Goal: Task Accomplishment & Management: Complete application form

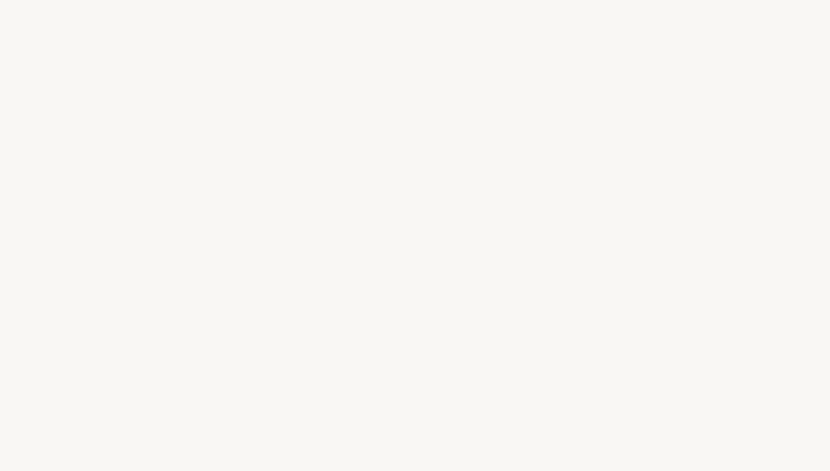
select select "US"
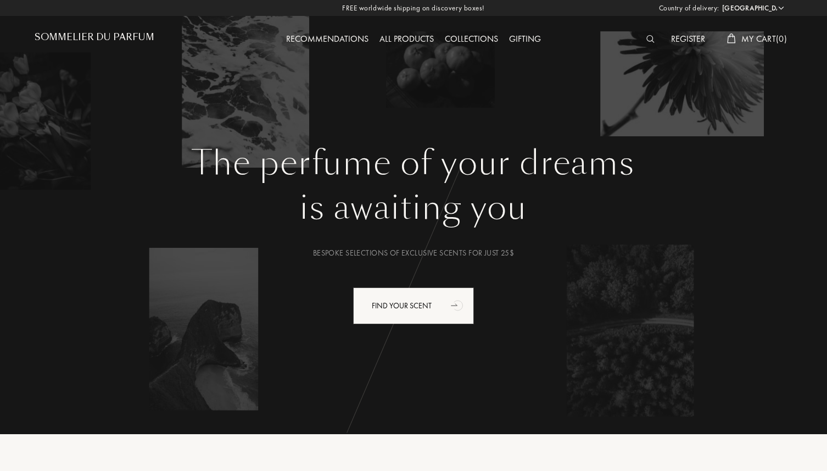
click at [648, 41] on img at bounding box center [650, 39] width 8 height 8
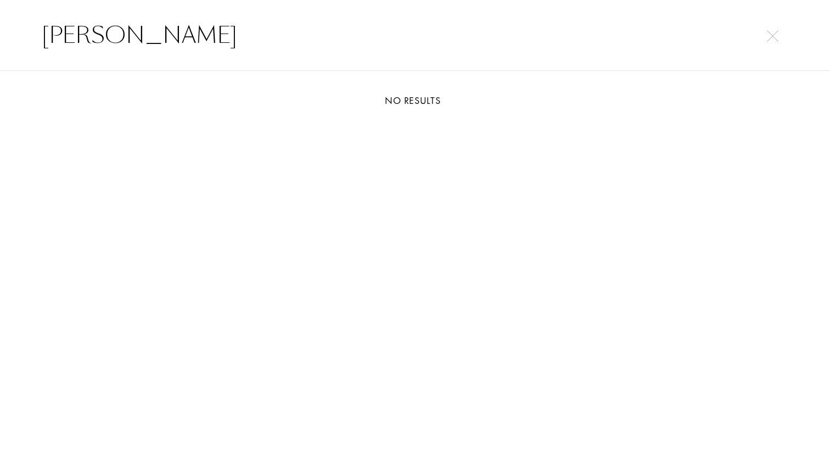
click at [773, 43] on input "Delina" at bounding box center [415, 35] width 791 height 33
type input "Delina"
click at [772, 37] on img at bounding box center [773, 36] width 12 height 12
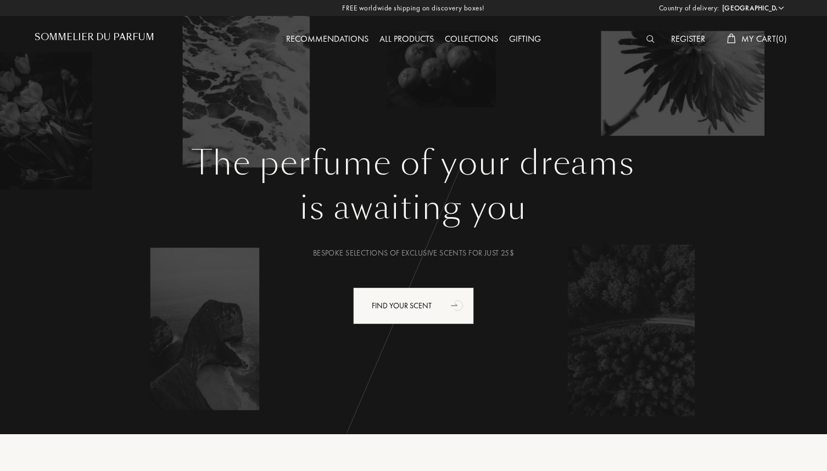
click at [685, 37] on div "Register" at bounding box center [687, 39] width 45 height 14
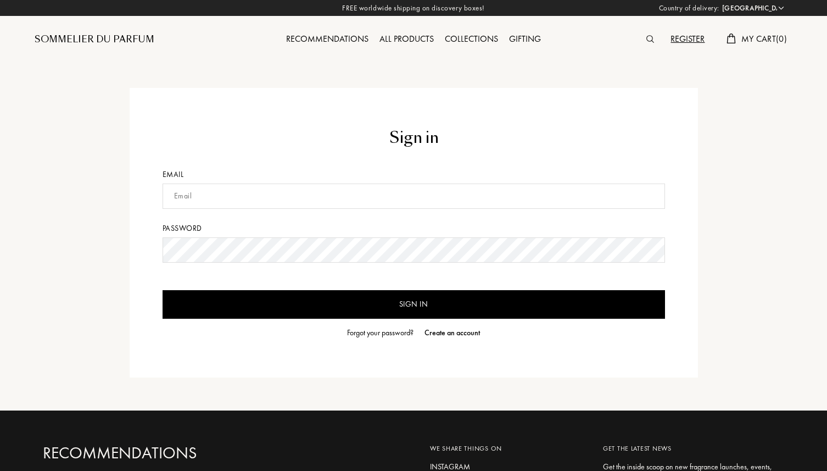
select select "US"
click at [196, 195] on input "text" at bounding box center [414, 195] width 502 height 25
type input "cmcdecants@gmail.com"
click at [410, 304] on input "Sign in" at bounding box center [414, 304] width 502 height 29
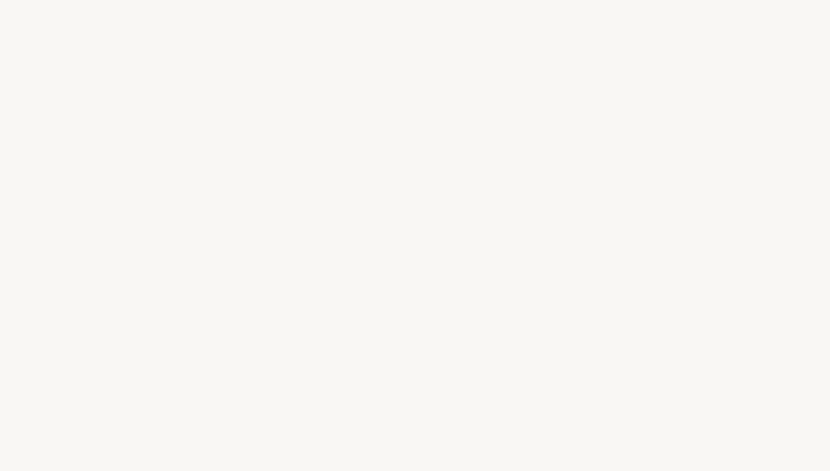
select select "US"
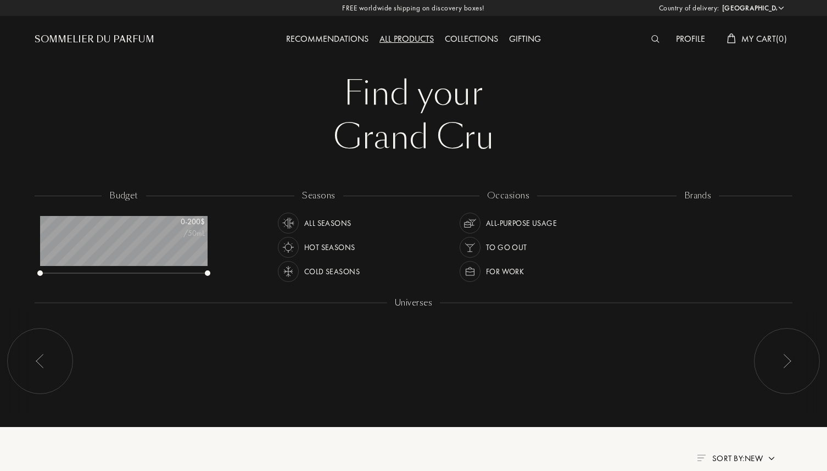
scroll to position [55, 167]
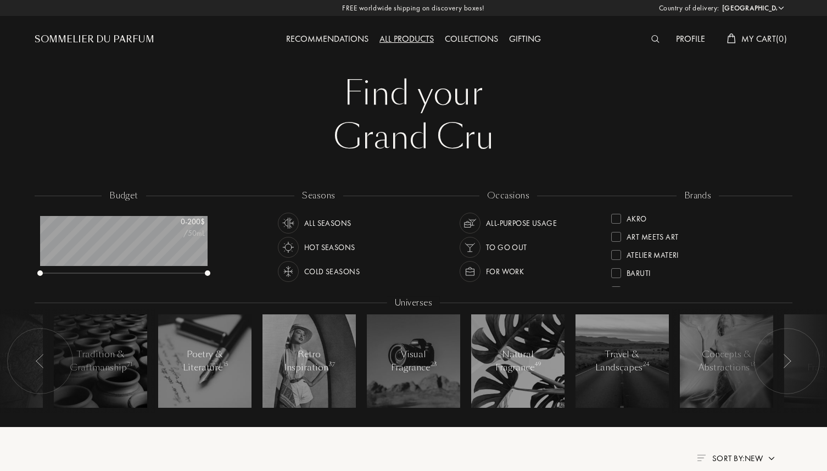
click at [686, 38] on div "Profile" at bounding box center [690, 39] width 40 height 14
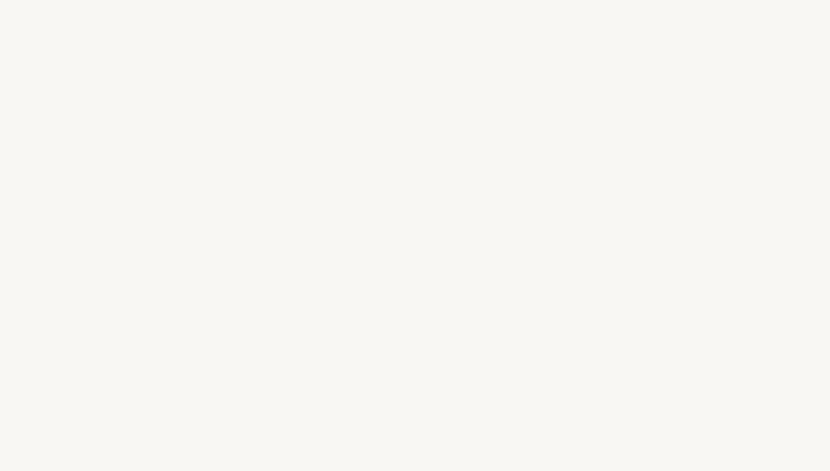
select select "US"
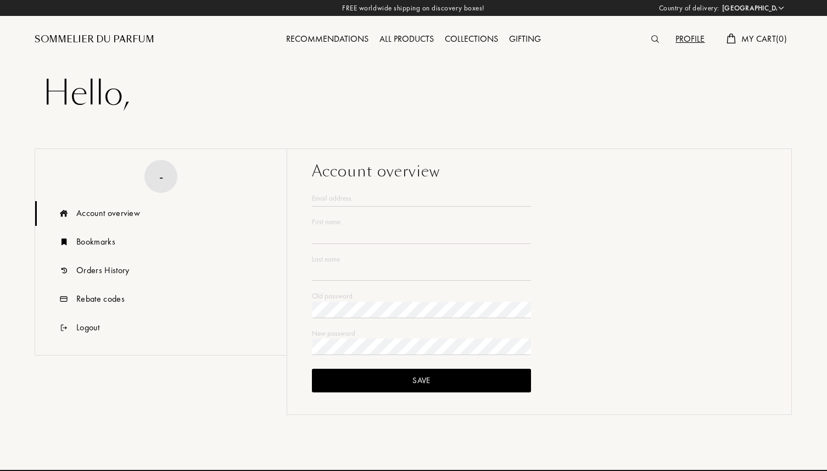
type input "Charles"
type input "Calhoun"
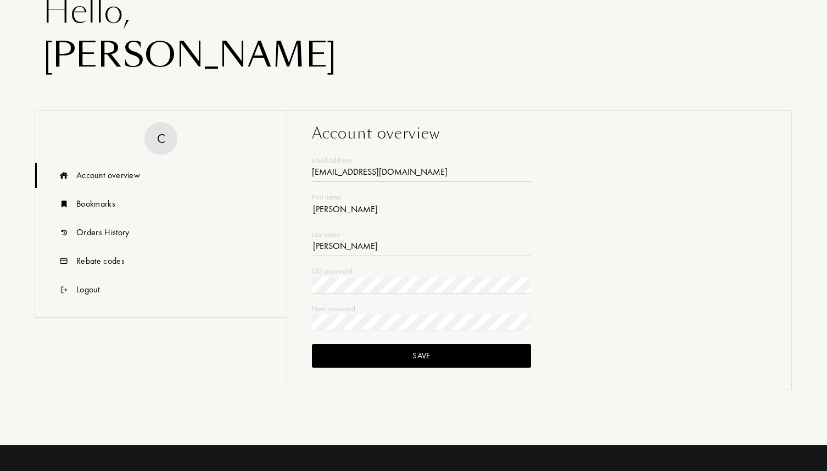
scroll to position [141, 0]
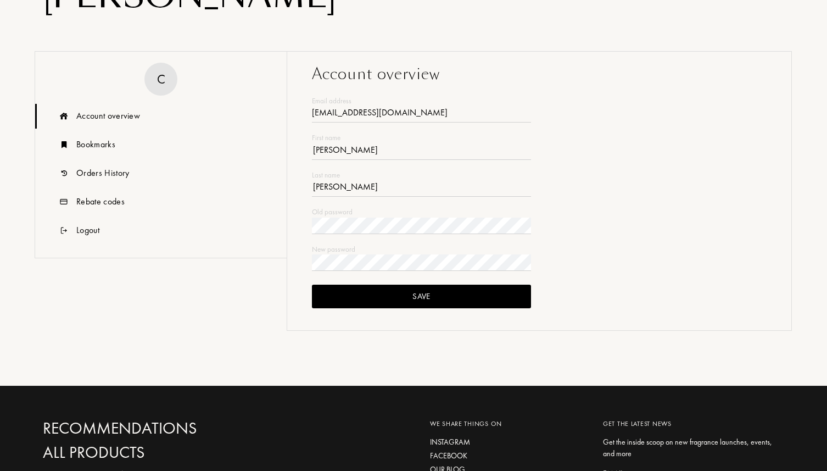
click at [124, 117] on div "Account overview" at bounding box center [108, 115] width 64 height 13
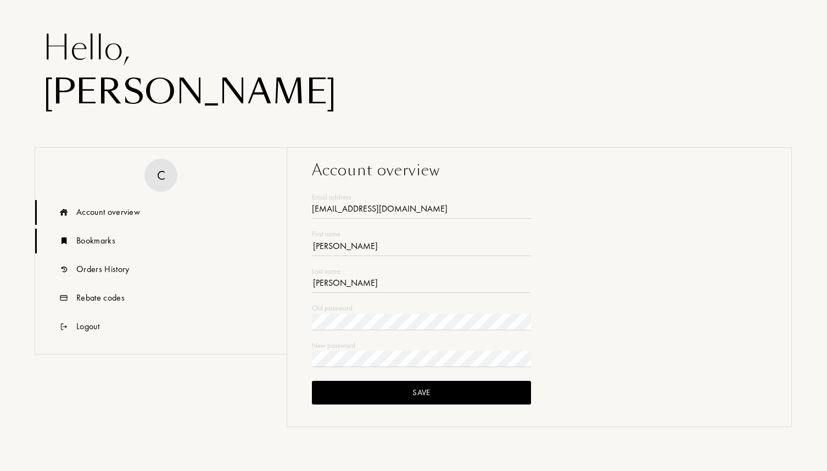
scroll to position [0, 0]
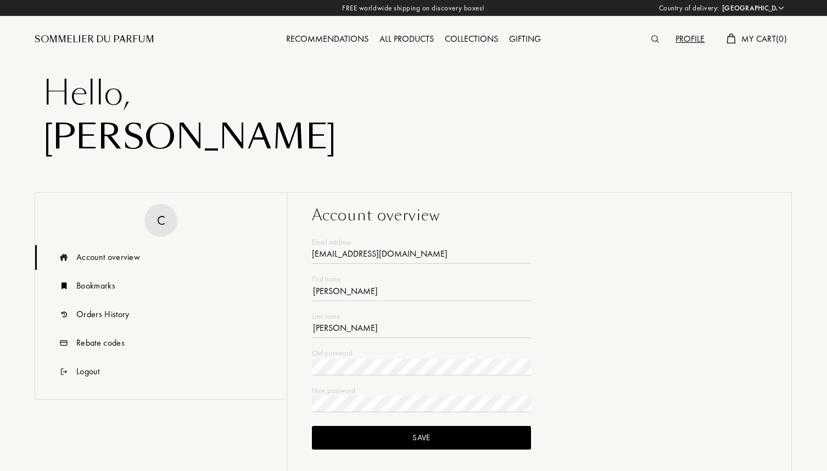
click at [682, 43] on div "Profile" at bounding box center [690, 39] width 40 height 14
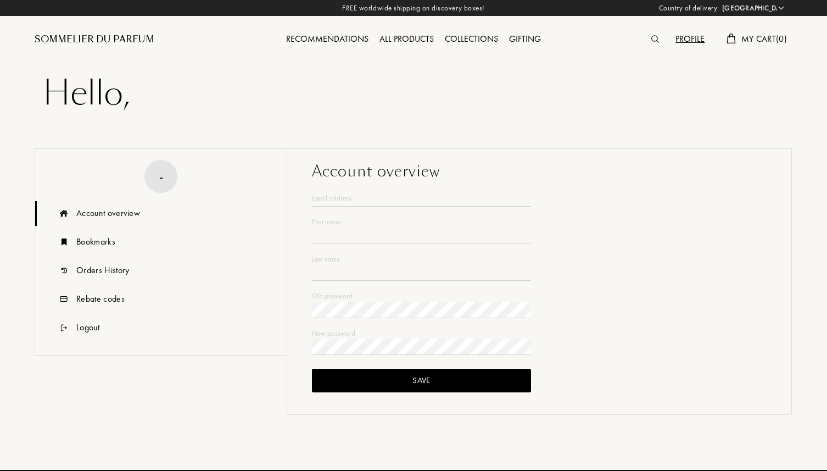
select select "US"
type input "[PERSON_NAME]"
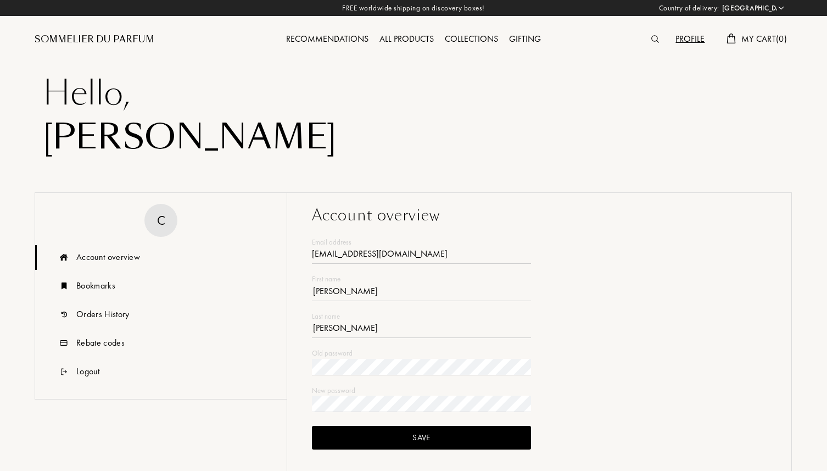
click at [680, 42] on div "Profile" at bounding box center [690, 39] width 40 height 14
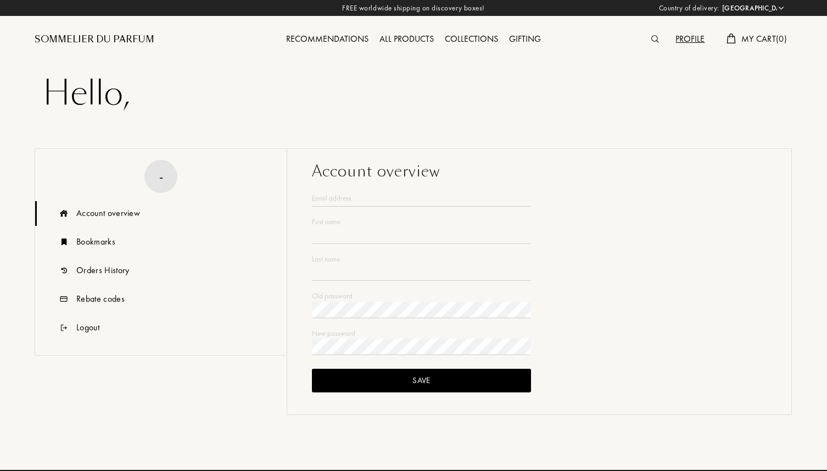
select select "US"
type input "[PERSON_NAME]"
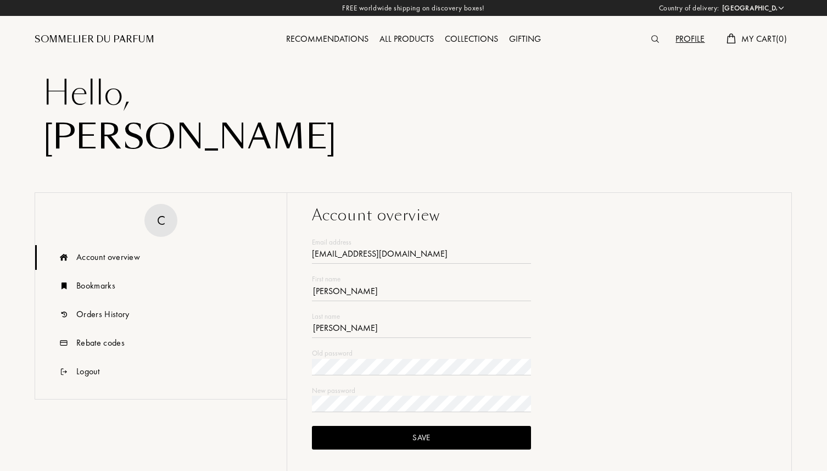
click at [318, 35] on div "Recommendations" at bounding box center [327, 39] width 93 height 14
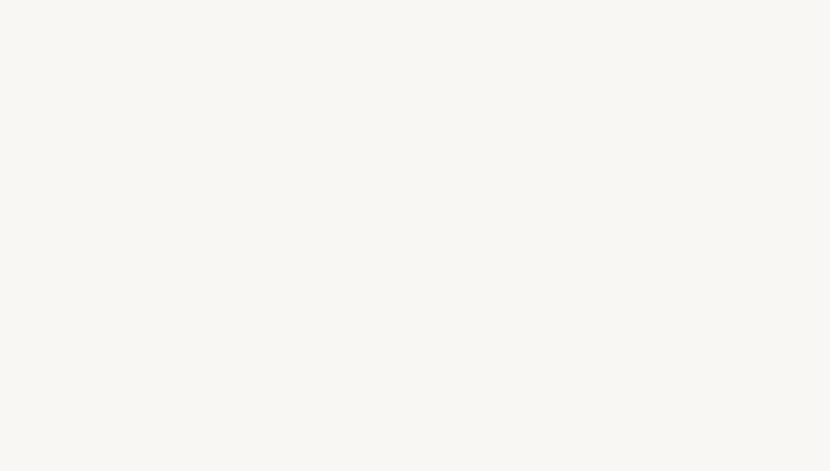
select select "US"
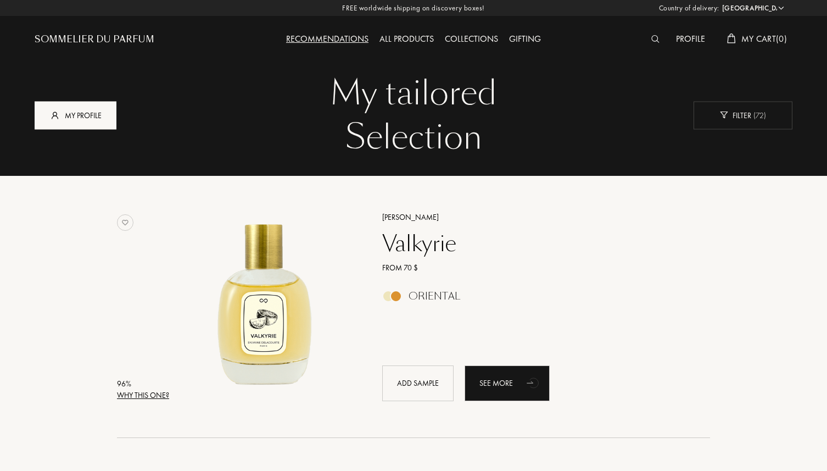
click at [81, 119] on div "My profile" at bounding box center [76, 115] width 82 height 28
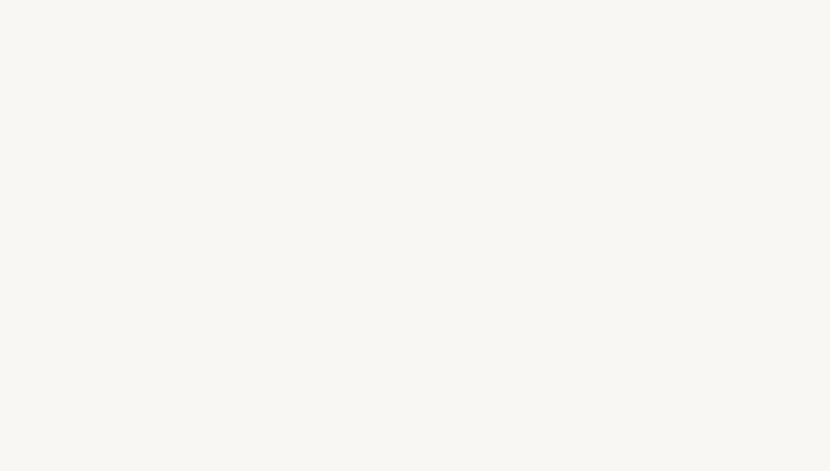
select select "US"
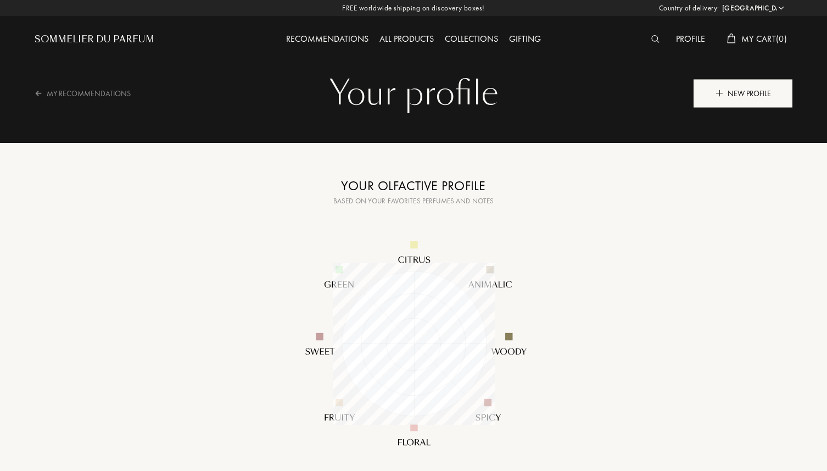
click at [730, 98] on div "New profile" at bounding box center [742, 93] width 99 height 28
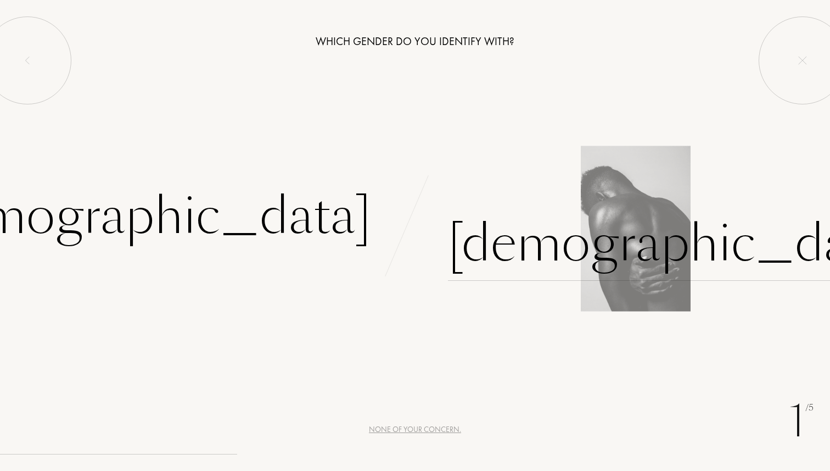
click at [507, 263] on div "[DEMOGRAPHIC_DATA]" at bounding box center [677, 243] width 458 height 74
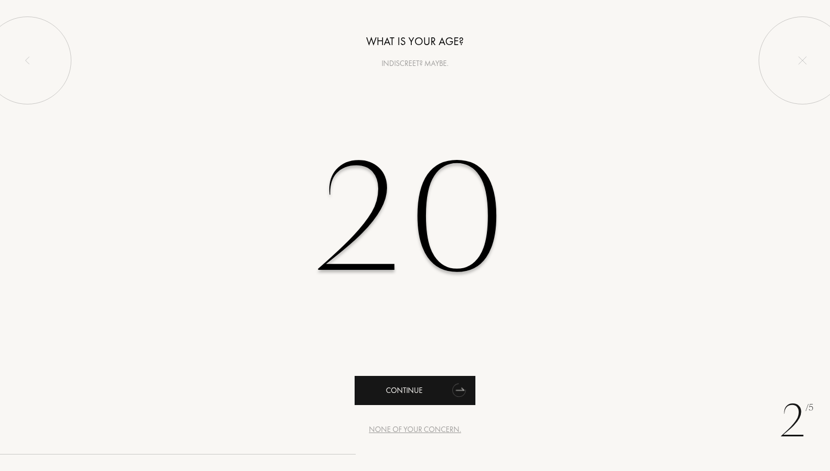
type input "20"
click at [437, 388] on div "Continue" at bounding box center [415, 390] width 121 height 29
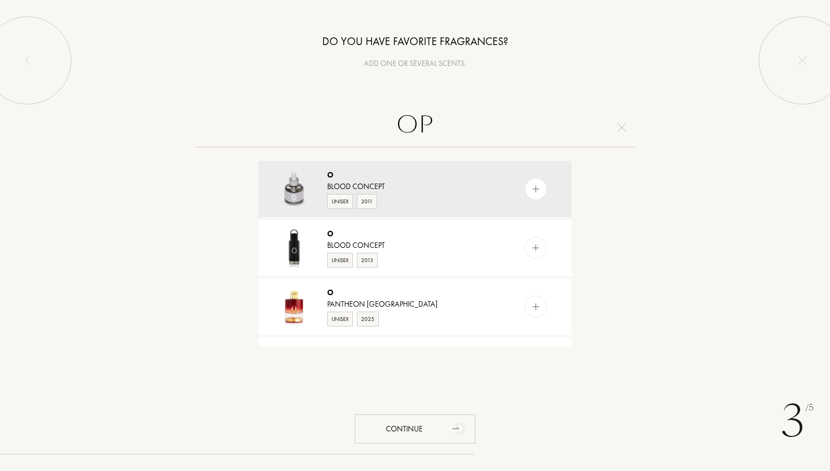
type input "O"
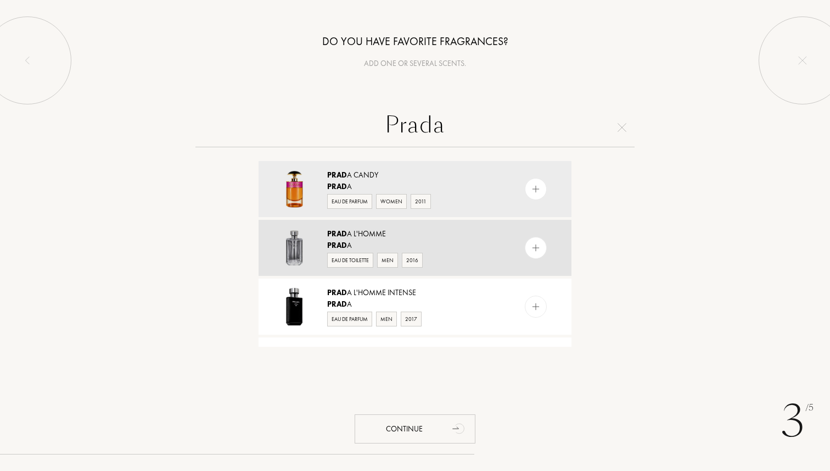
type input "Prada"
click at [532, 247] on img at bounding box center [536, 248] width 10 height 10
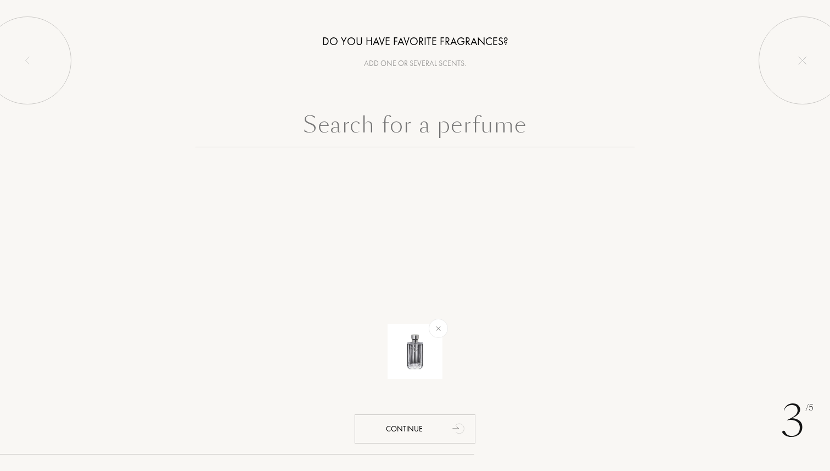
click at [430, 131] on input "text" at bounding box center [414, 128] width 439 height 40
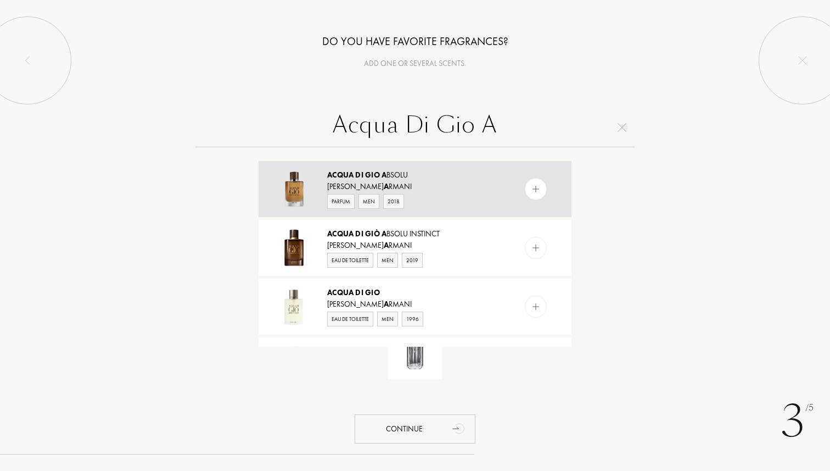
type input "Acqua Di Gio A"
click at [539, 184] on img at bounding box center [536, 189] width 10 height 10
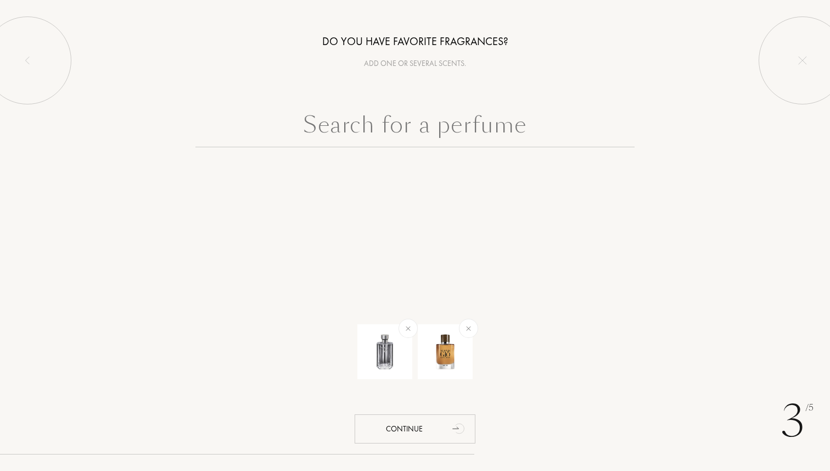
click at [471, 135] on input "text" at bounding box center [414, 128] width 439 height 40
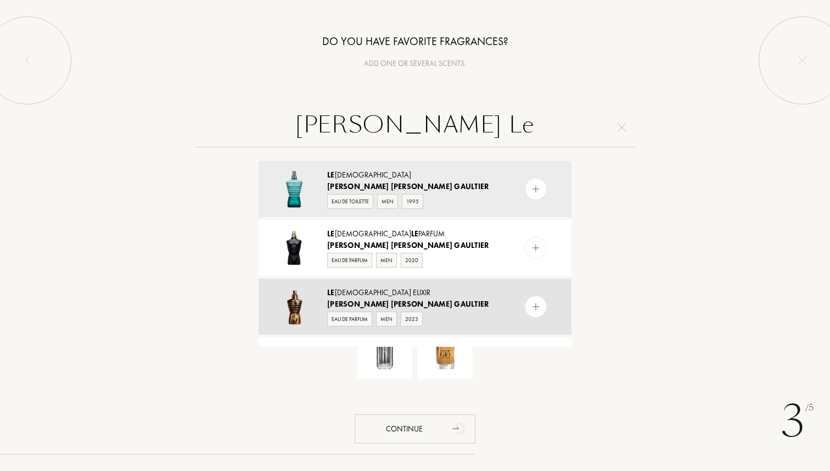
type input "[PERSON_NAME] Le"
click at [532, 307] on img at bounding box center [536, 306] width 10 height 10
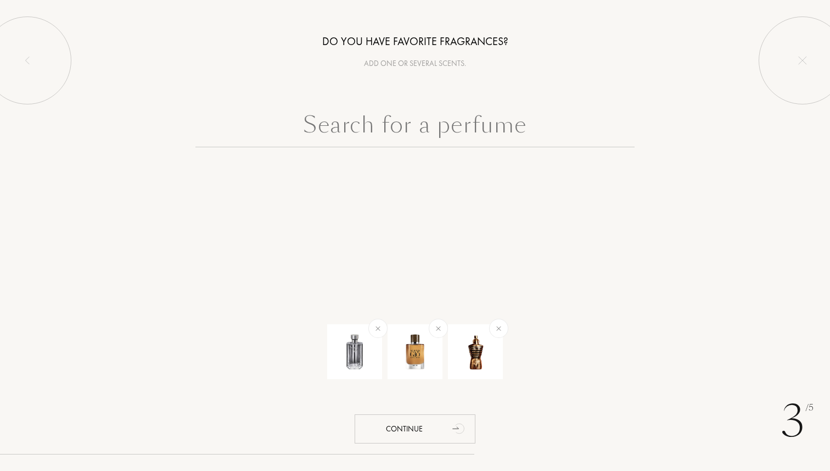
click at [418, 125] on input "text" at bounding box center [414, 128] width 439 height 40
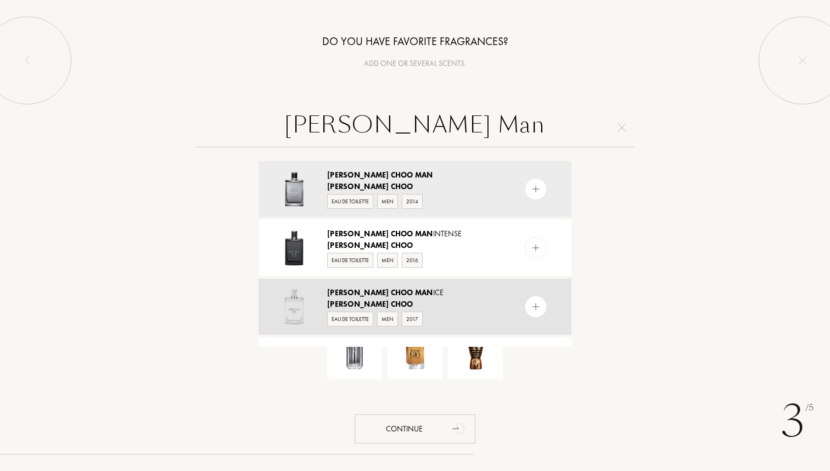
type input "[PERSON_NAME] Man"
click at [536, 300] on div at bounding box center [536, 306] width 22 height 22
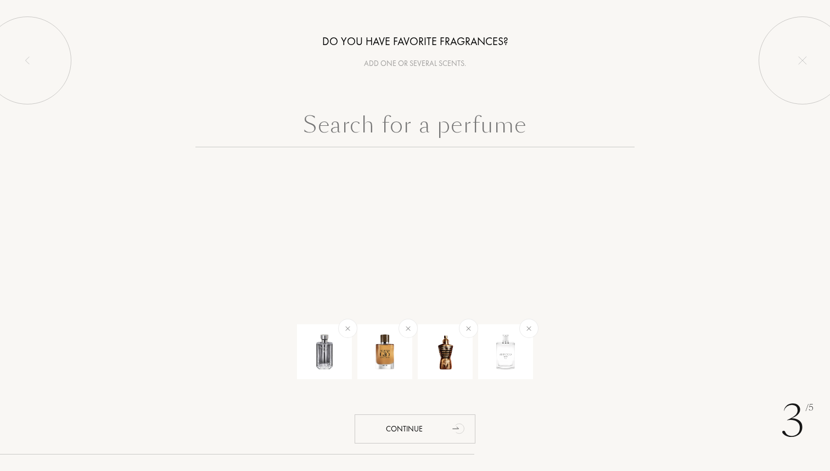
click at [411, 128] on input "text" at bounding box center [414, 128] width 439 height 40
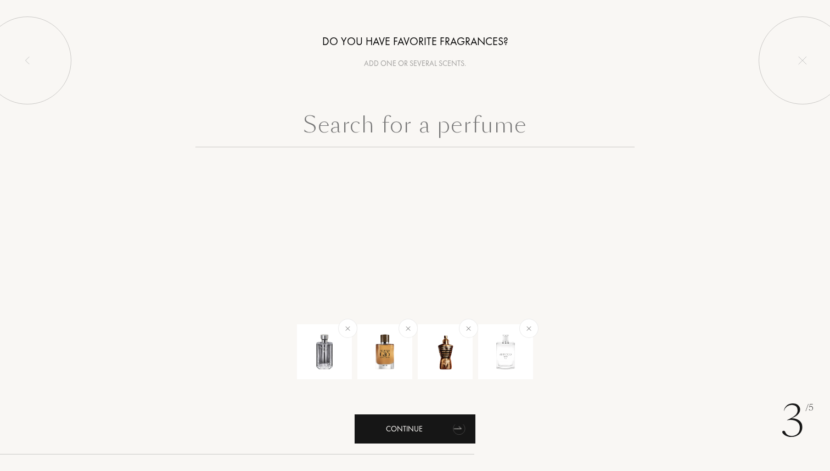
click at [414, 419] on div "Continue" at bounding box center [415, 428] width 121 height 29
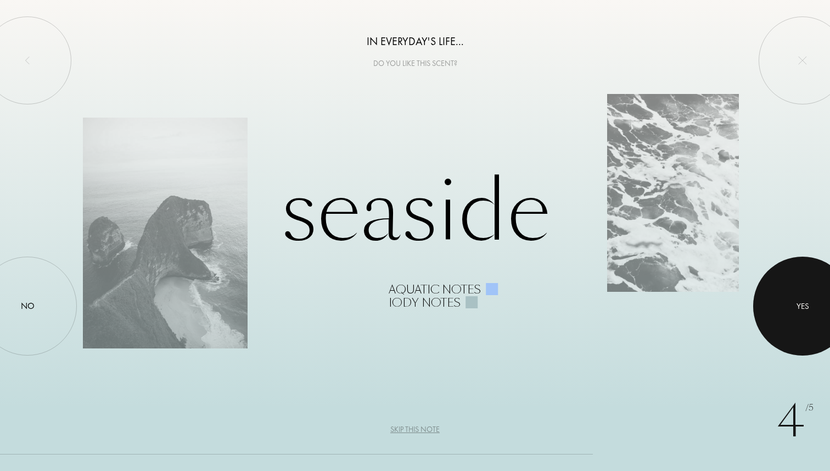
click at [796, 312] on div at bounding box center [802, 305] width 99 height 99
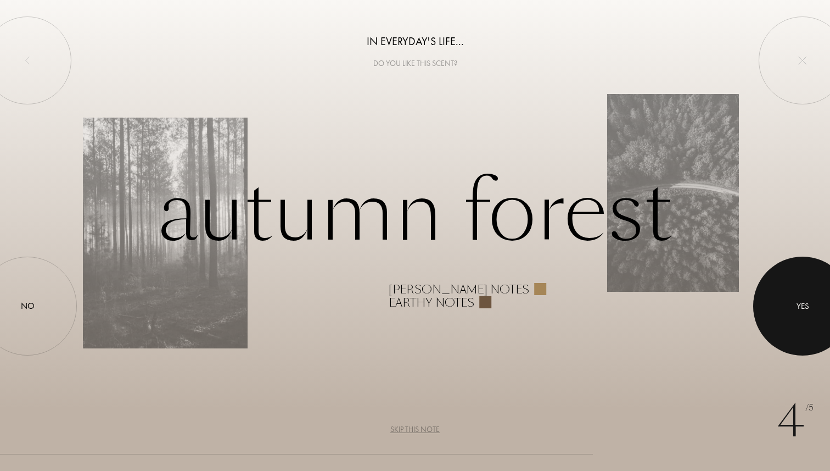
click at [799, 306] on div "Yes" at bounding box center [803, 306] width 13 height 13
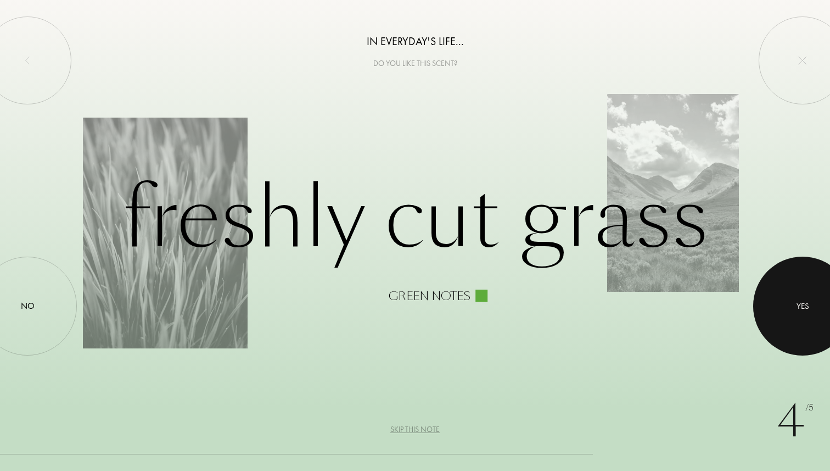
click at [782, 311] on div at bounding box center [802, 305] width 99 height 99
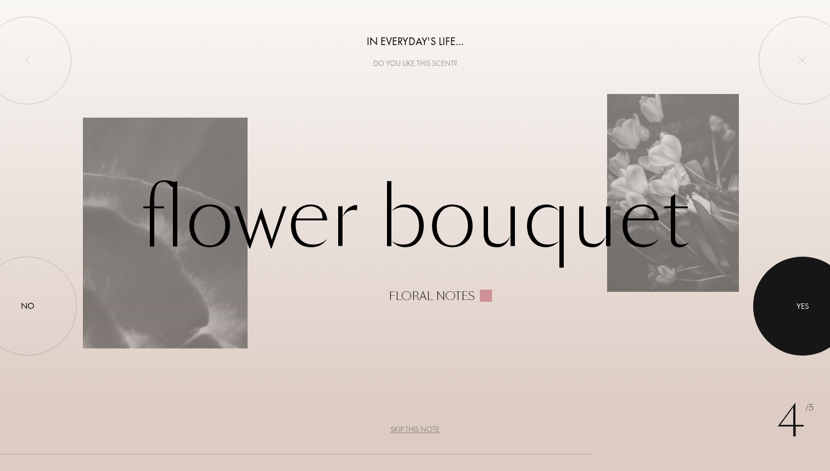
click at [785, 320] on div at bounding box center [802, 305] width 99 height 99
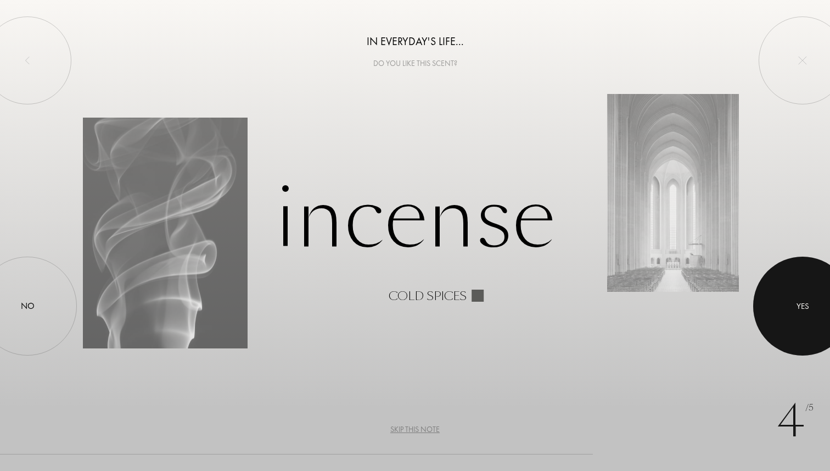
click at [773, 323] on div "Yes" at bounding box center [802, 305] width 99 height 99
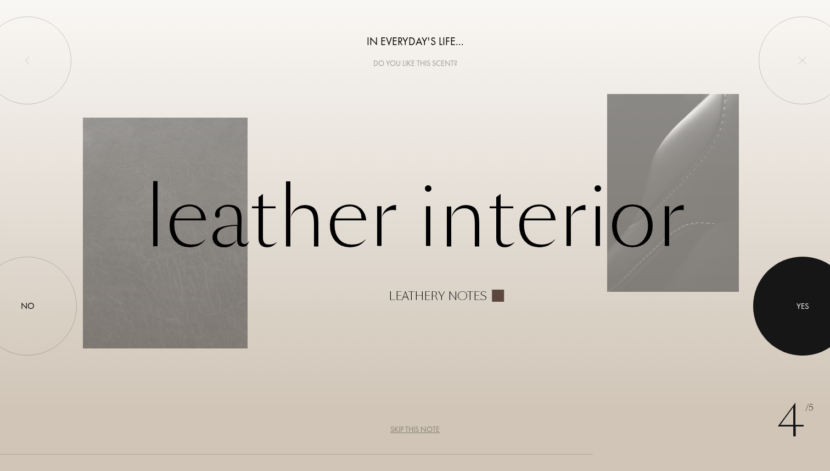
click at [781, 325] on div at bounding box center [802, 305] width 99 height 99
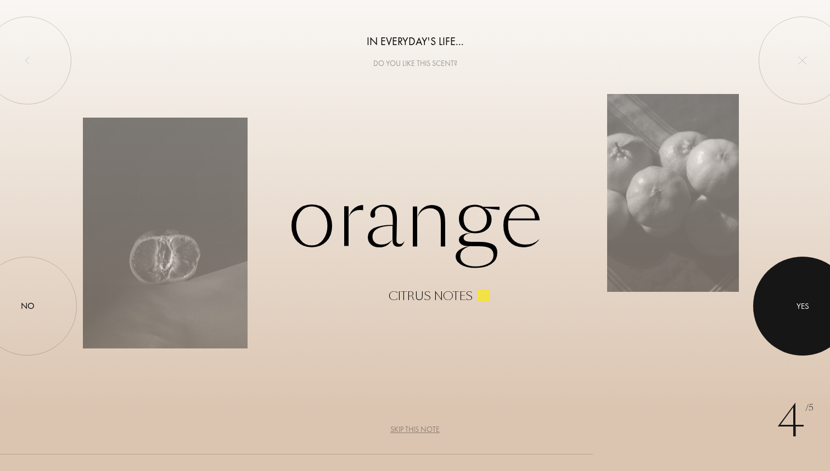
click at [787, 327] on div at bounding box center [802, 305] width 99 height 99
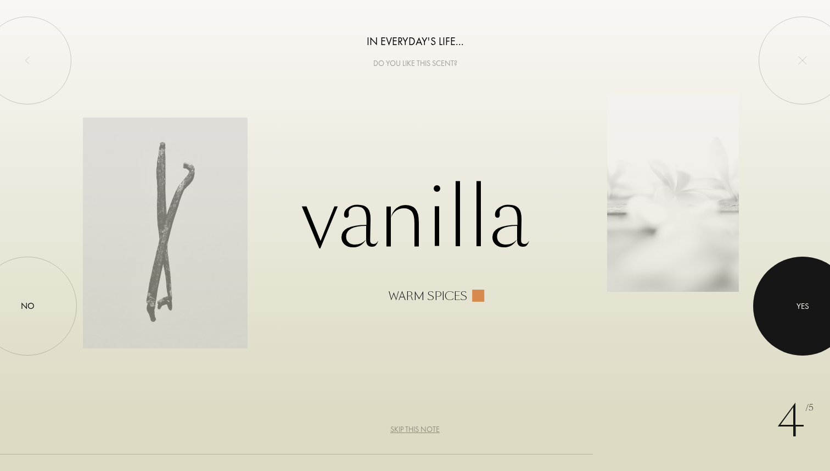
click at [798, 327] on div at bounding box center [802, 305] width 99 height 99
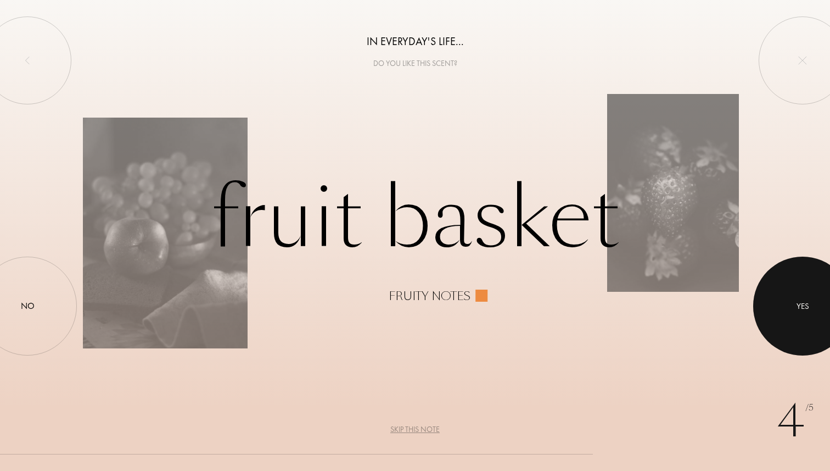
click at [803, 330] on div at bounding box center [802, 305] width 99 height 99
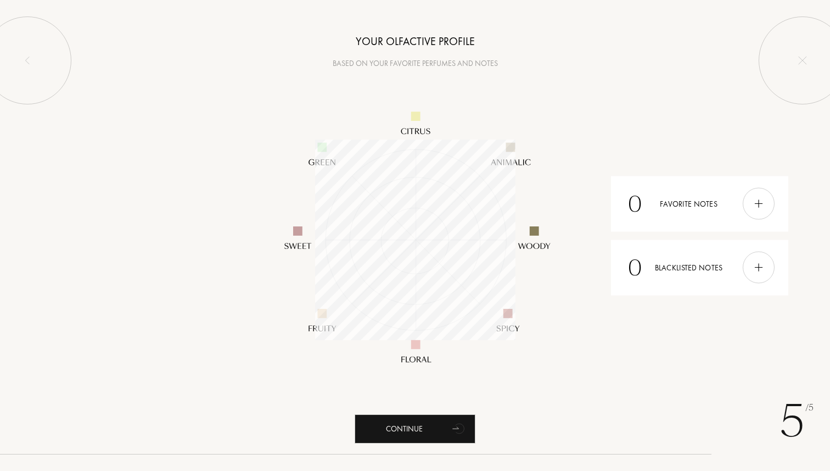
scroll to position [200, 200]
click at [443, 424] on div "Continue" at bounding box center [415, 428] width 121 height 29
